Goal: Navigation & Orientation: Understand site structure

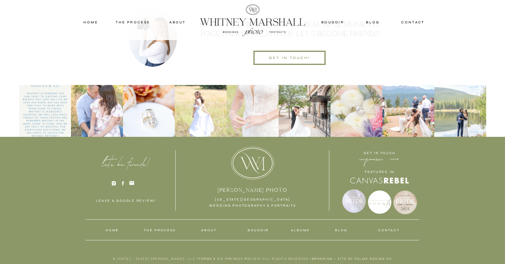
scroll to position [1920, 0]
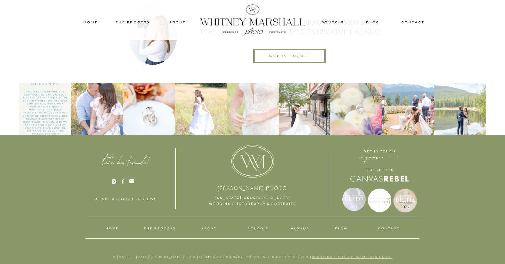
click at [328, 256] on link "branding + site by palme design co" at bounding box center [352, 257] width 80 height 4
click at [166, 228] on nav "THE PROCESS" at bounding box center [160, 228] width 32 height 5
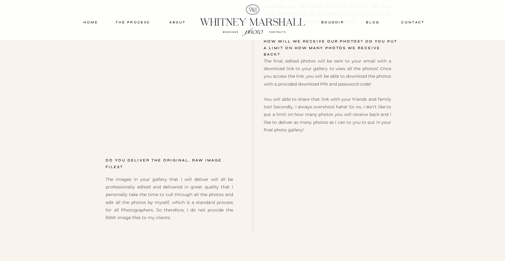
scroll to position [2921, 0]
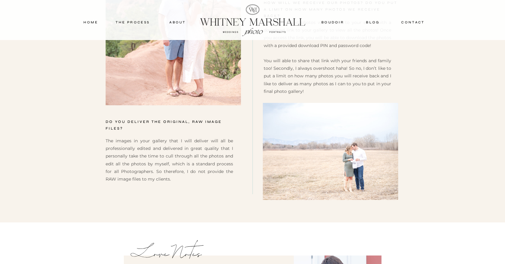
click at [173, 24] on nav "about" at bounding box center [178, 21] width 30 height 5
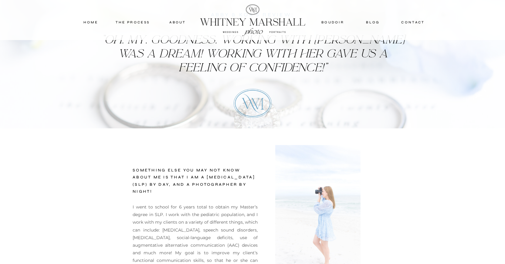
scroll to position [1352, 0]
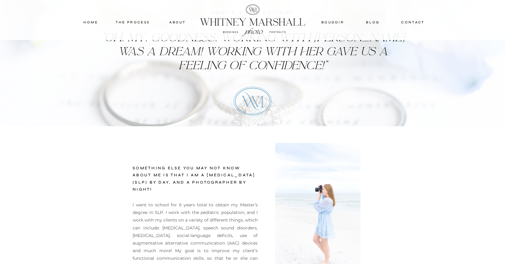
click at [334, 20] on nav "boudoir" at bounding box center [332, 21] width 25 height 5
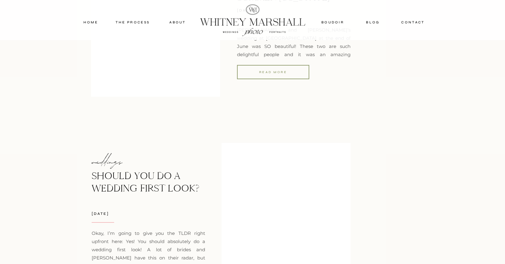
scroll to position [877, 0]
